Goal: Transaction & Acquisition: Obtain resource

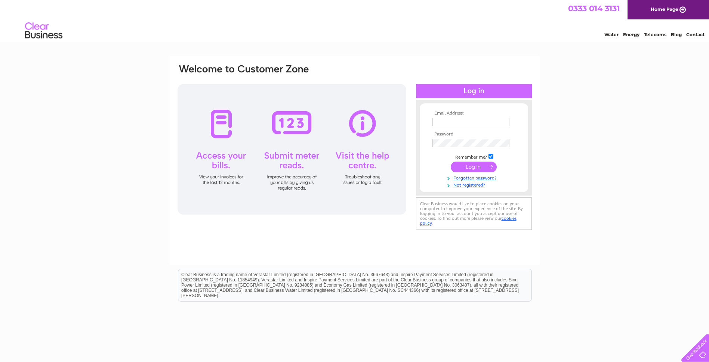
click at [449, 124] on input "text" at bounding box center [470, 122] width 77 height 8
type input "[PERSON_NAME][EMAIL_ADDRESS][DOMAIN_NAME]"
click at [450, 162] on input "submit" at bounding box center [473, 167] width 46 height 10
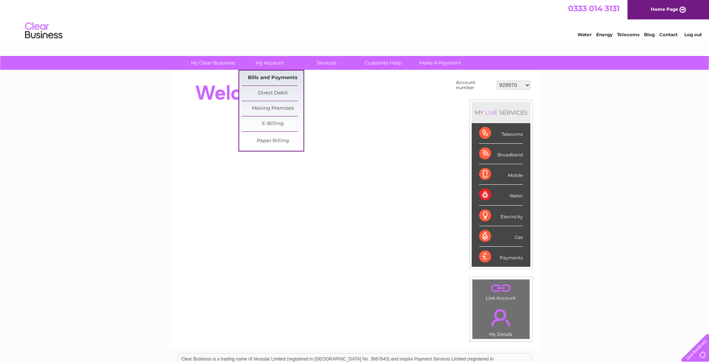
click at [267, 75] on link "Bills and Payments" at bounding box center [273, 78] width 62 height 15
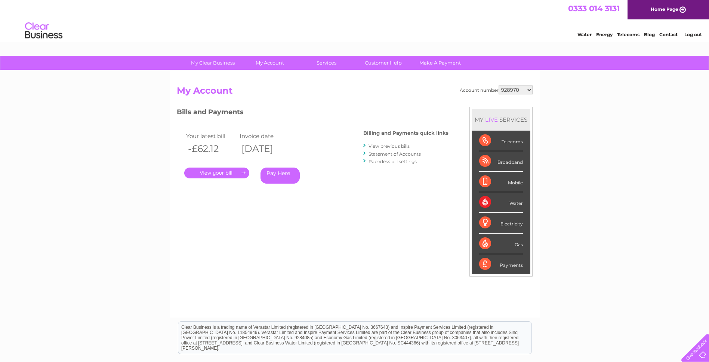
click at [515, 88] on select "928970 958011 969553 984240 986587 994523 1098812 1102910 1115209 1116634 11172…" at bounding box center [515, 90] width 34 height 9
select select "30264876"
click at [498, 86] on select "928970 958011 969553 984240 986587 994523 1098812 1102910 1115209 1116634 11172…" at bounding box center [515, 90] width 34 height 9
click at [212, 171] on link "." at bounding box center [216, 173] width 65 height 11
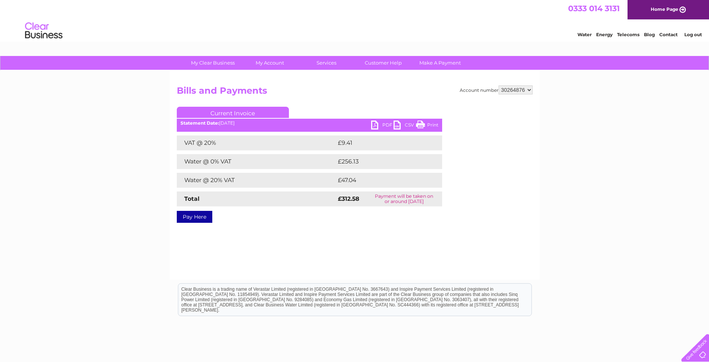
click at [373, 124] on link "PDF" at bounding box center [382, 126] width 22 height 11
click at [691, 35] on link "Log out" at bounding box center [693, 35] width 18 height 6
click at [694, 36] on link "Log out" at bounding box center [693, 35] width 18 height 6
